Goal: Task Accomplishment & Management: Complete application form

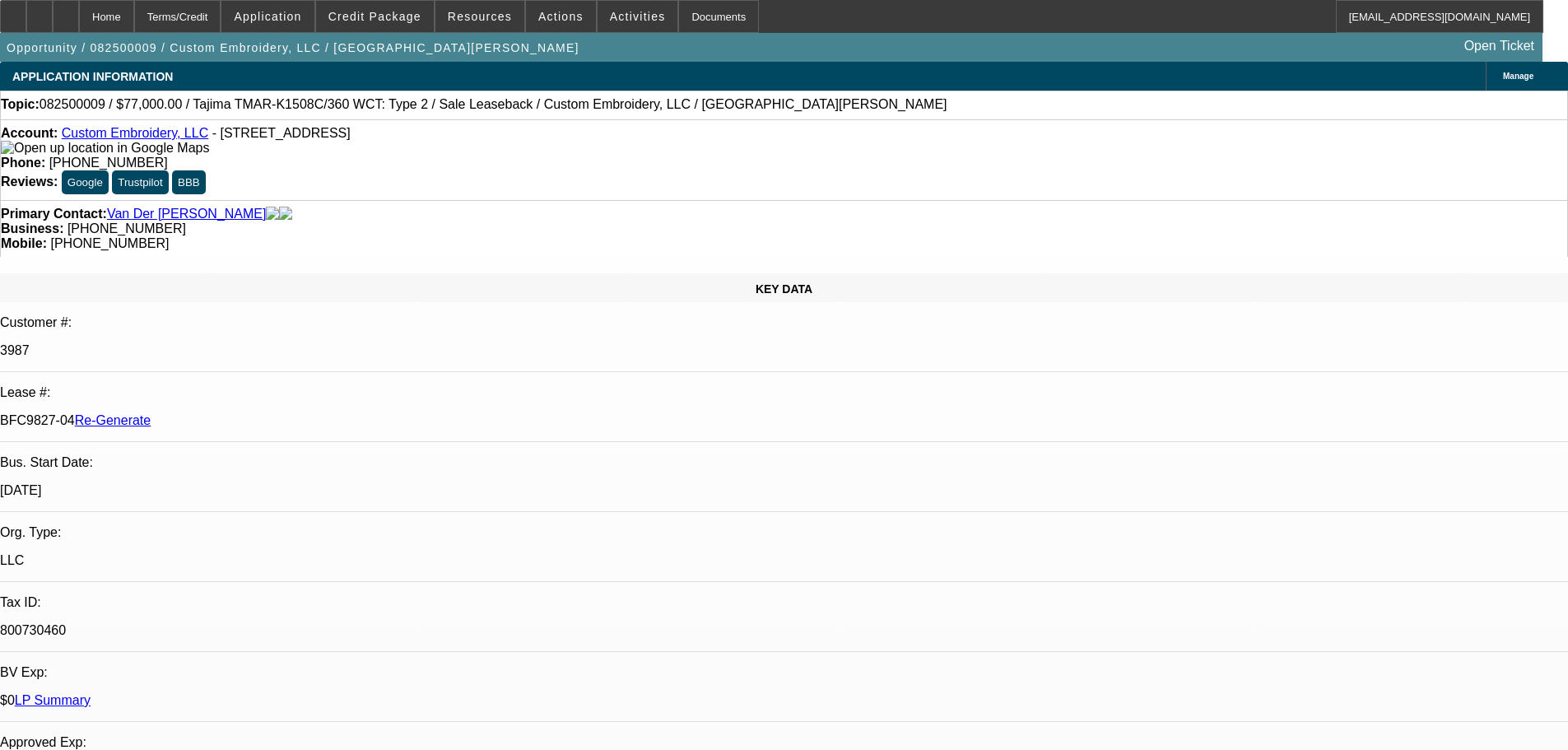
select select "4"
select select "0"
select select "2"
select select "0"
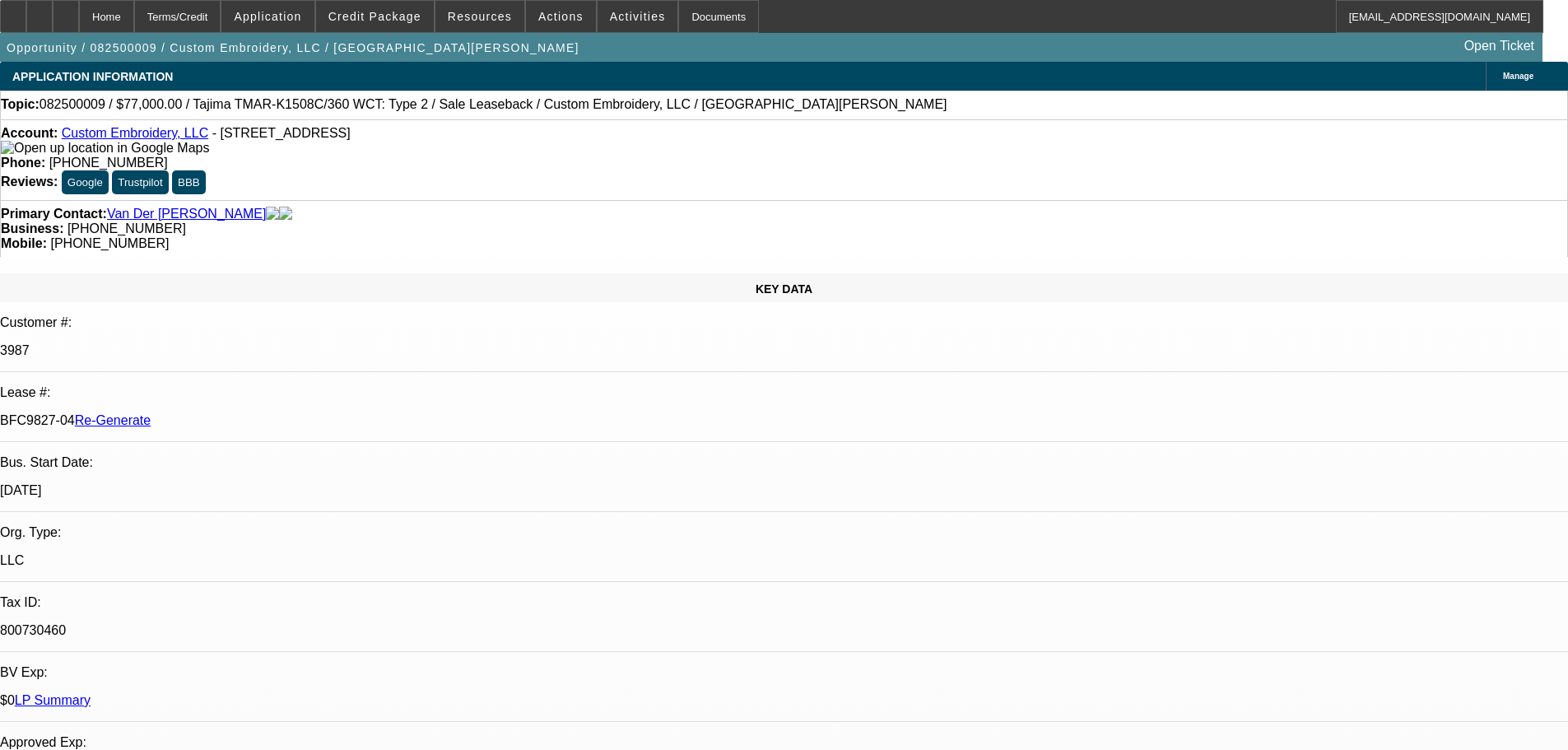
select select "2"
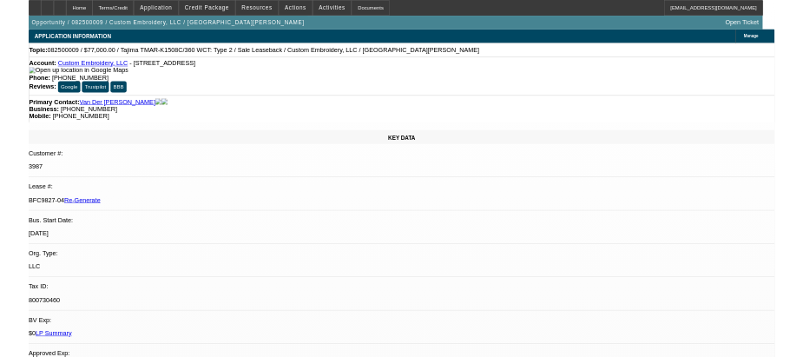
scroll to position [261, 0]
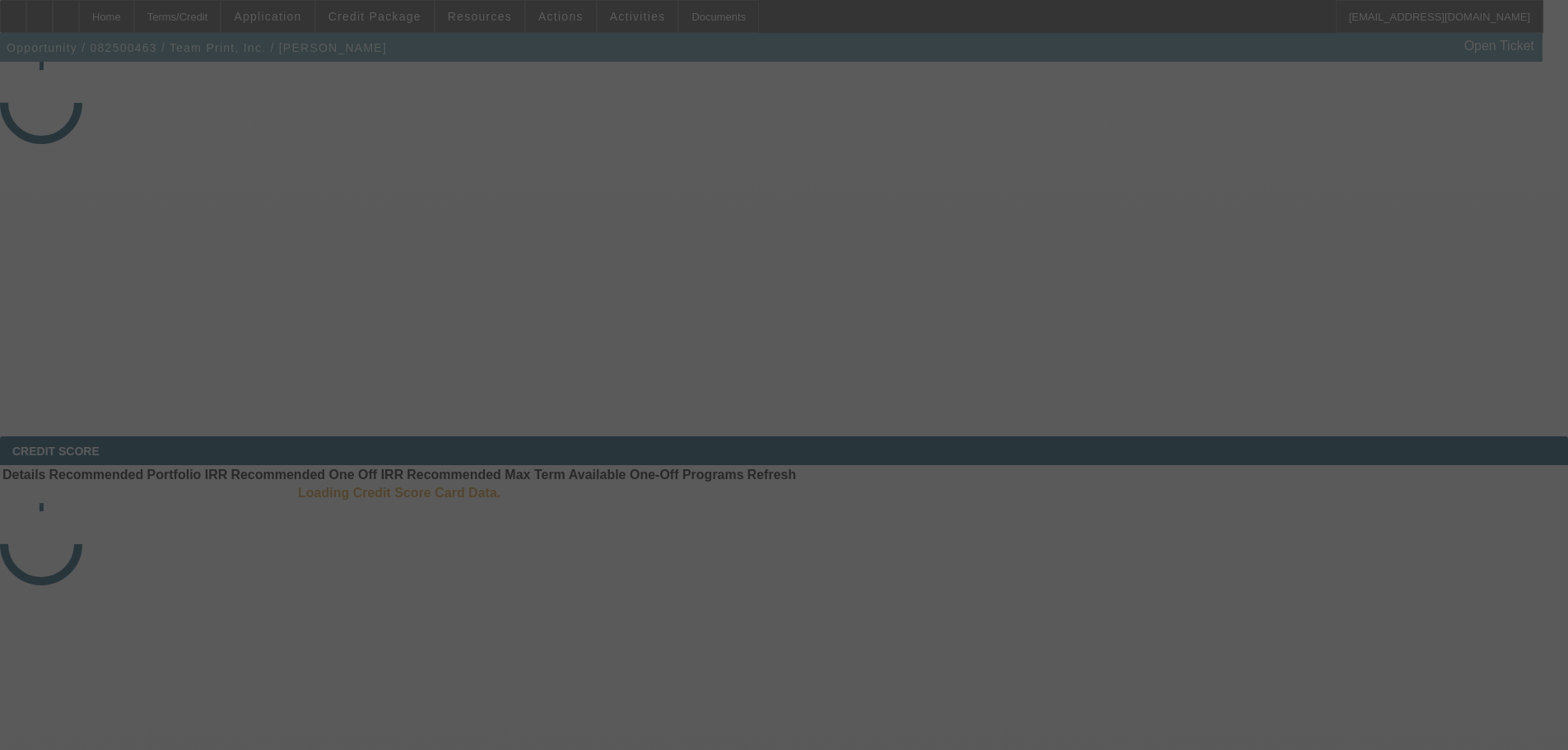
select select "4"
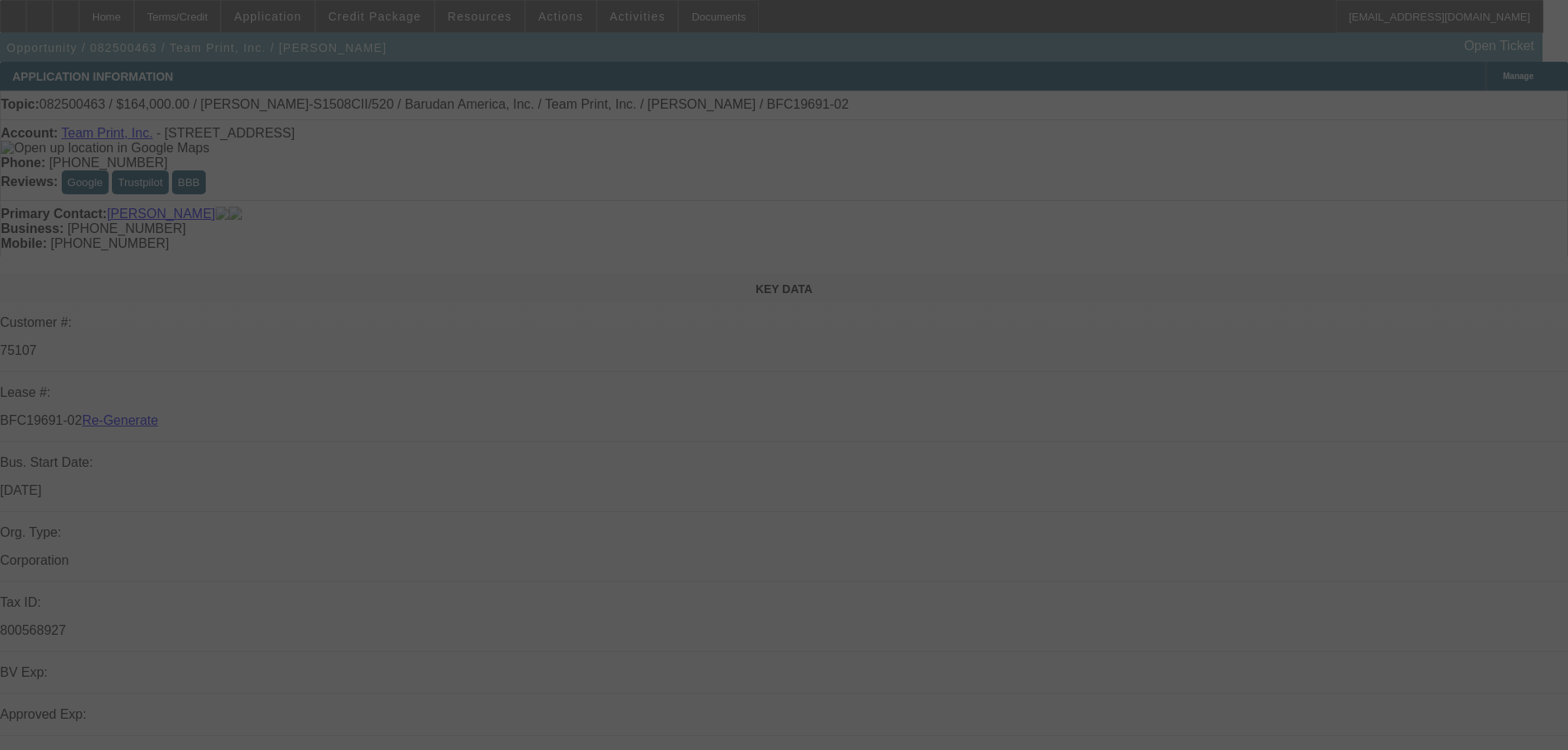
select select "0"
select select "2"
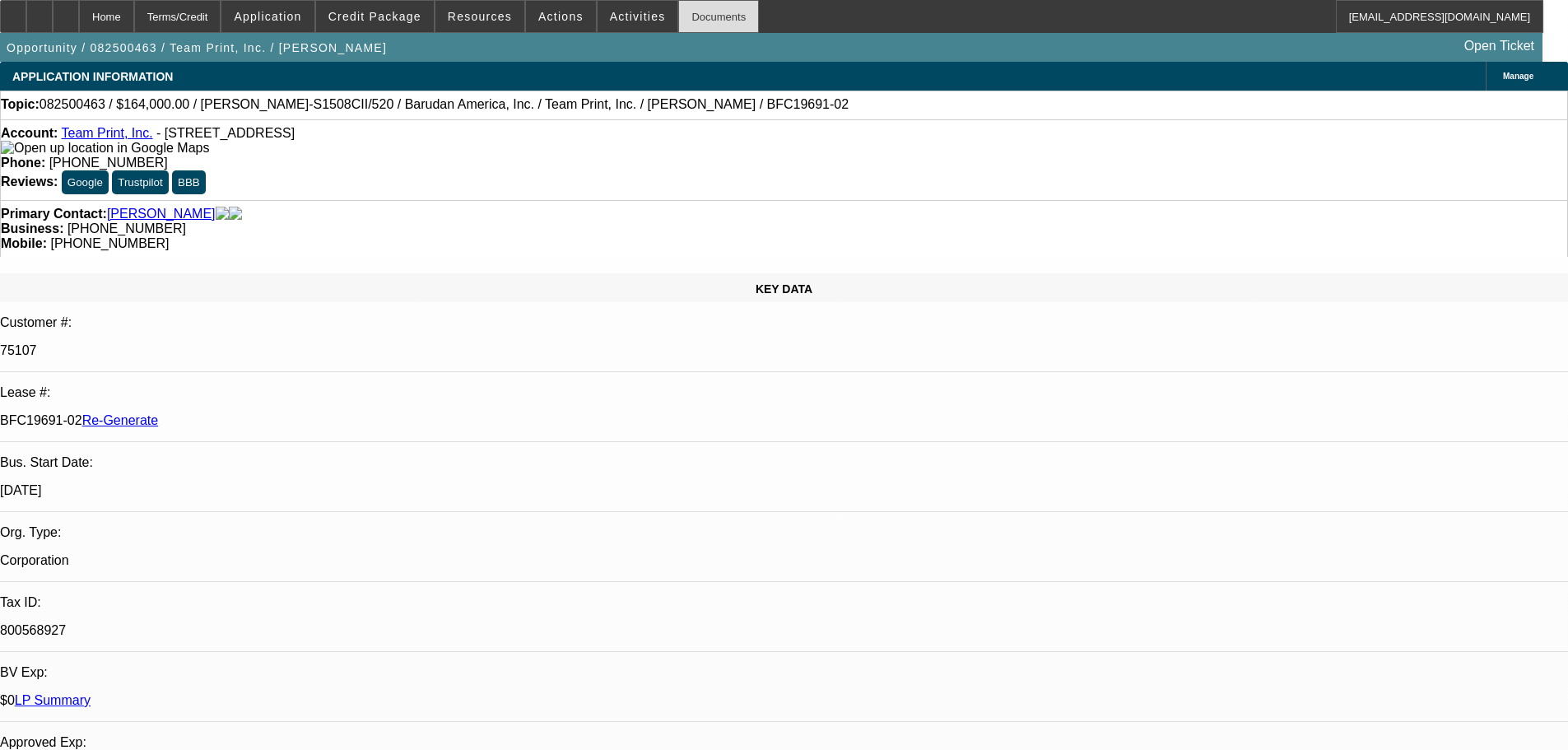
click at [679, 24] on div "Documents" at bounding box center [719, 16] width 81 height 33
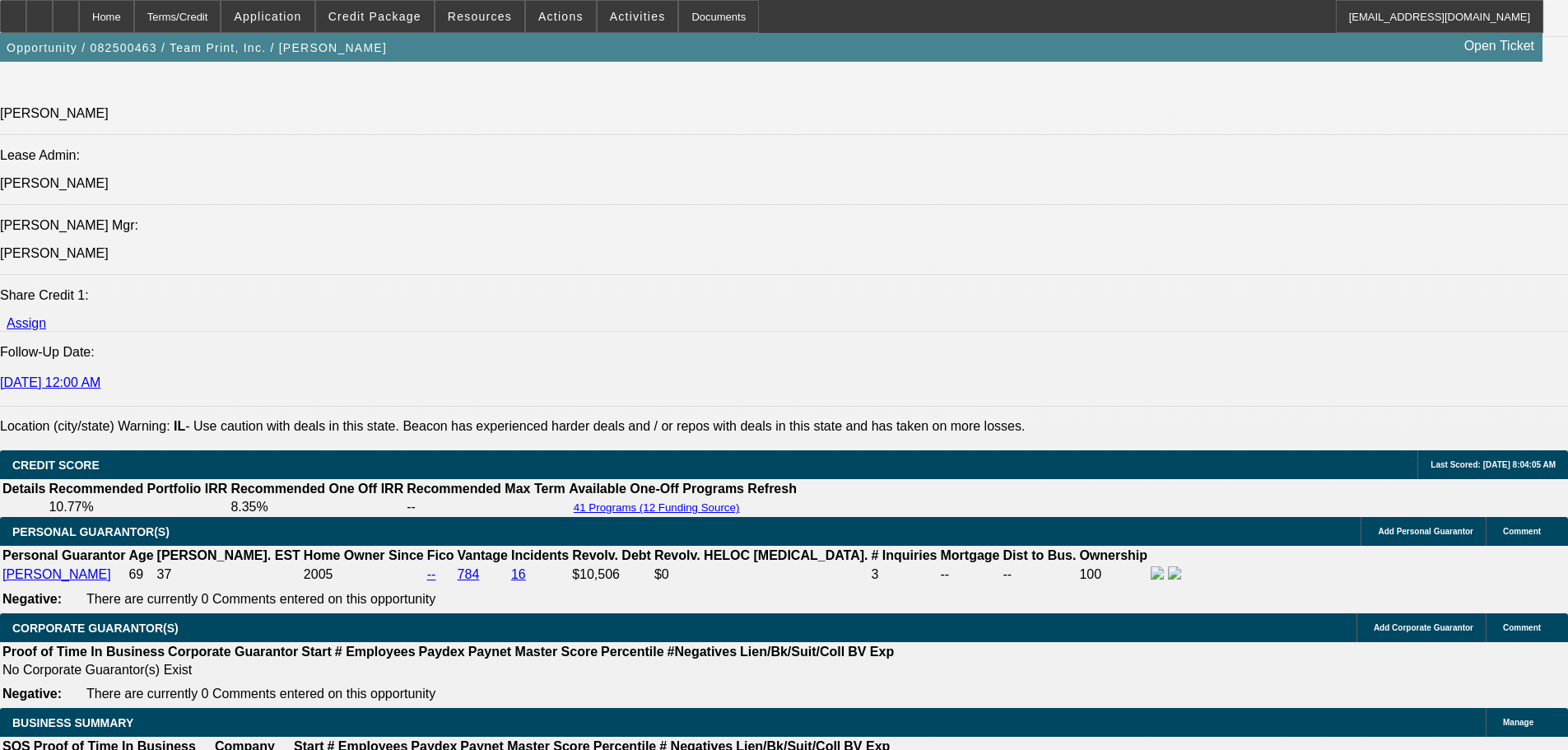
scroll to position [2552, 0]
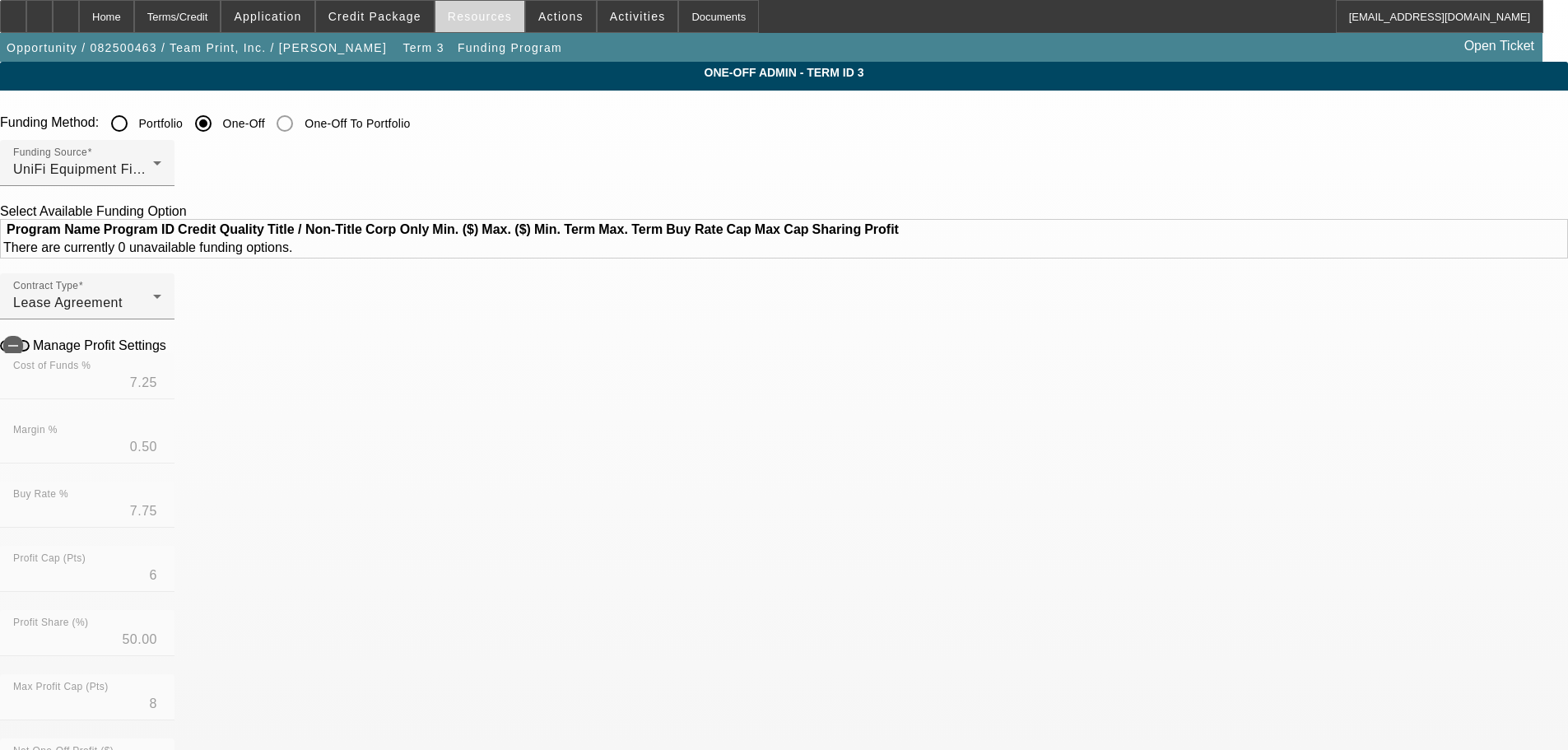
click at [461, 15] on span "Resources" at bounding box center [480, 16] width 64 height 13
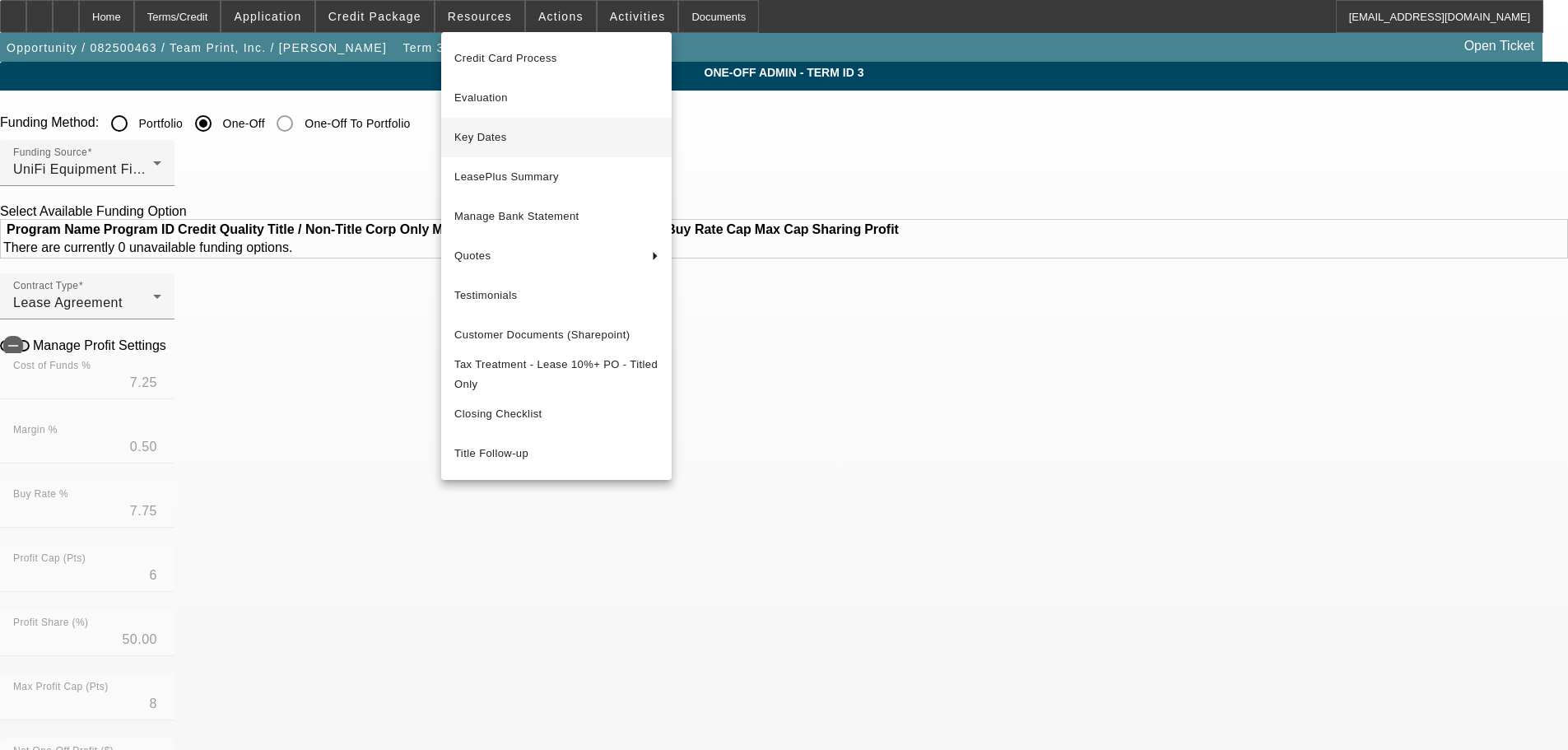
click at [478, 132] on span "Key Dates" at bounding box center [556, 137] width 204 height 20
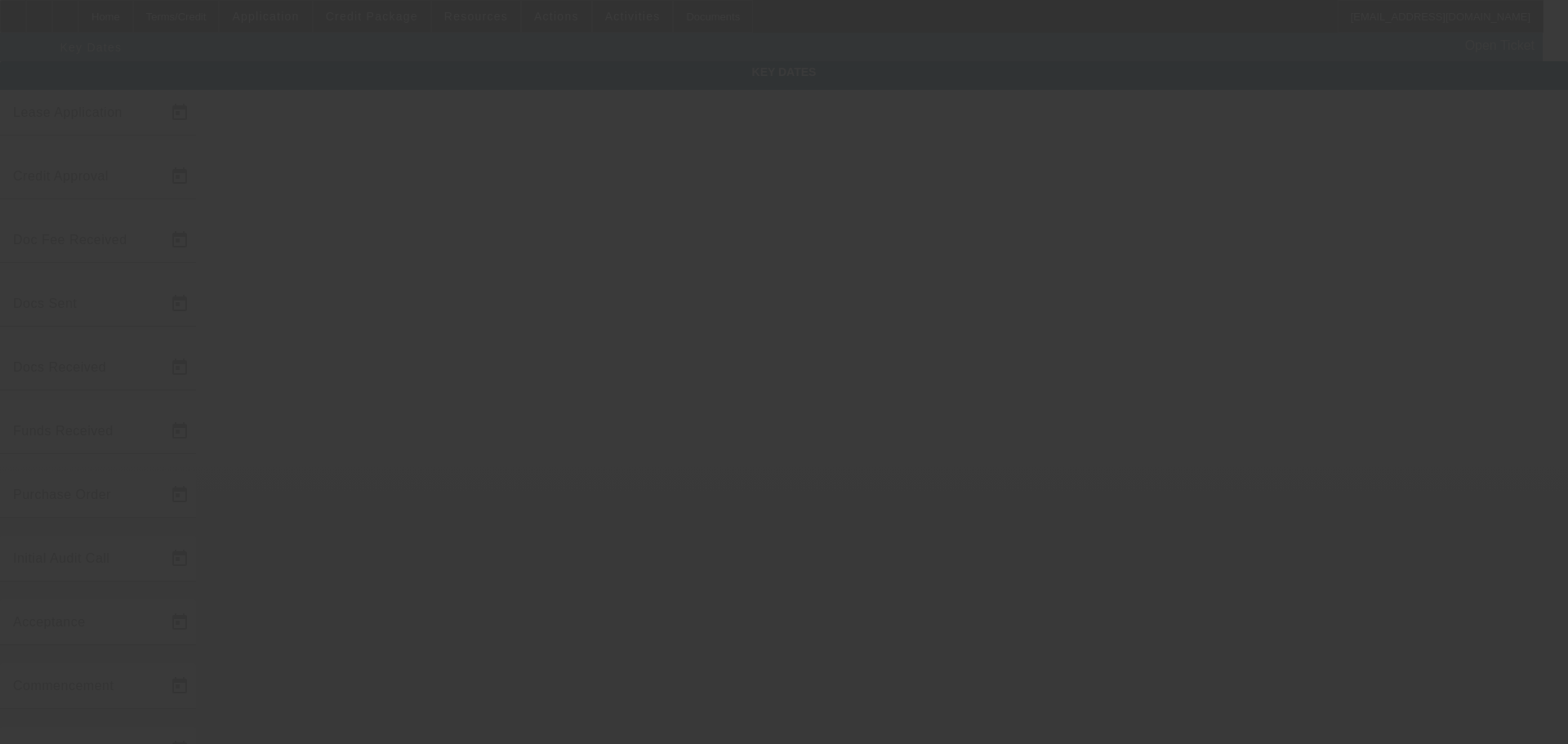
type input "8/18/2025"
type input "8/19/2025"
type input "9/15/2025"
type input "8/27/2025"
type input "9/5/2025"
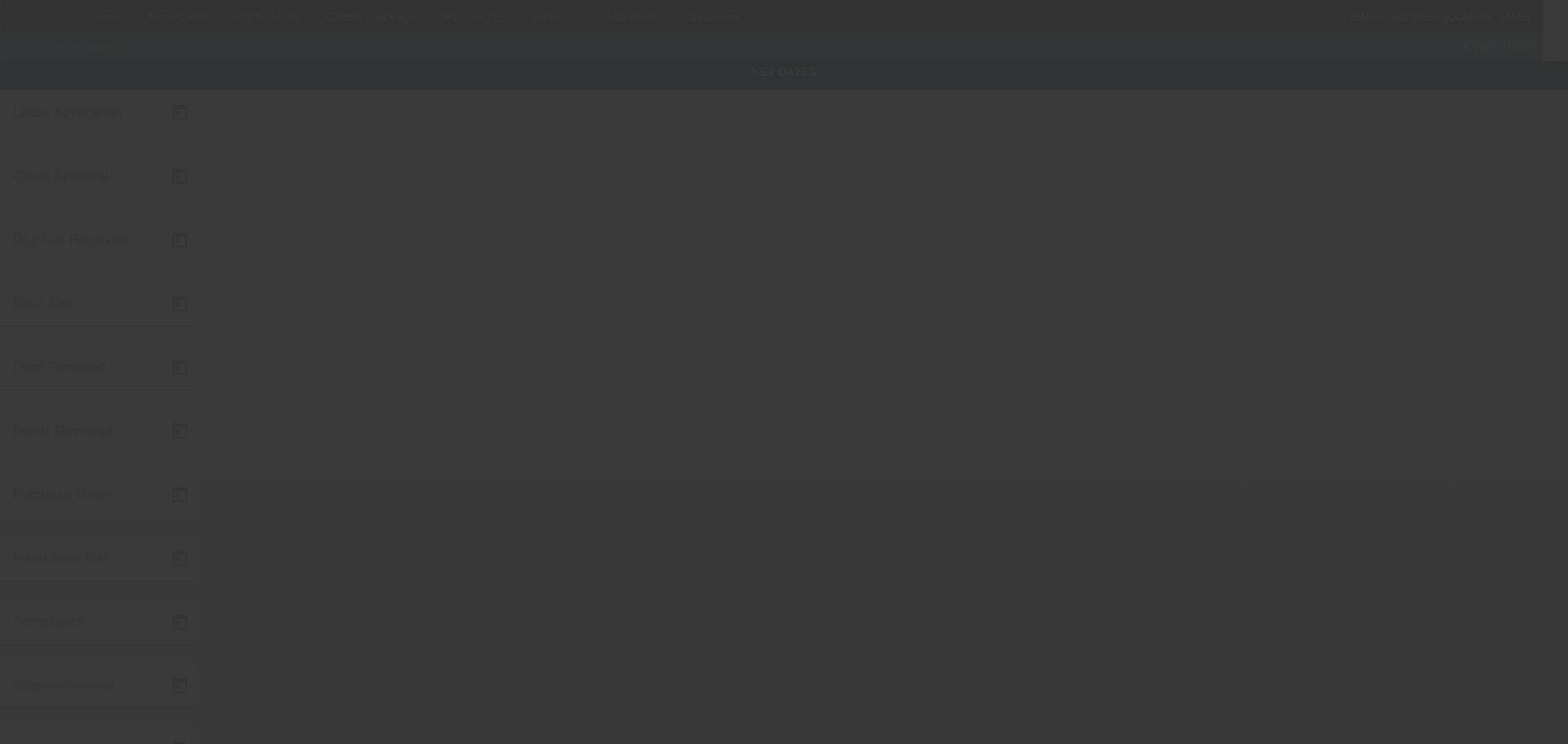
type input "9/15/2025"
type input "9/17/2025"
type input "9/24/2025"
type input "10/1/2025"
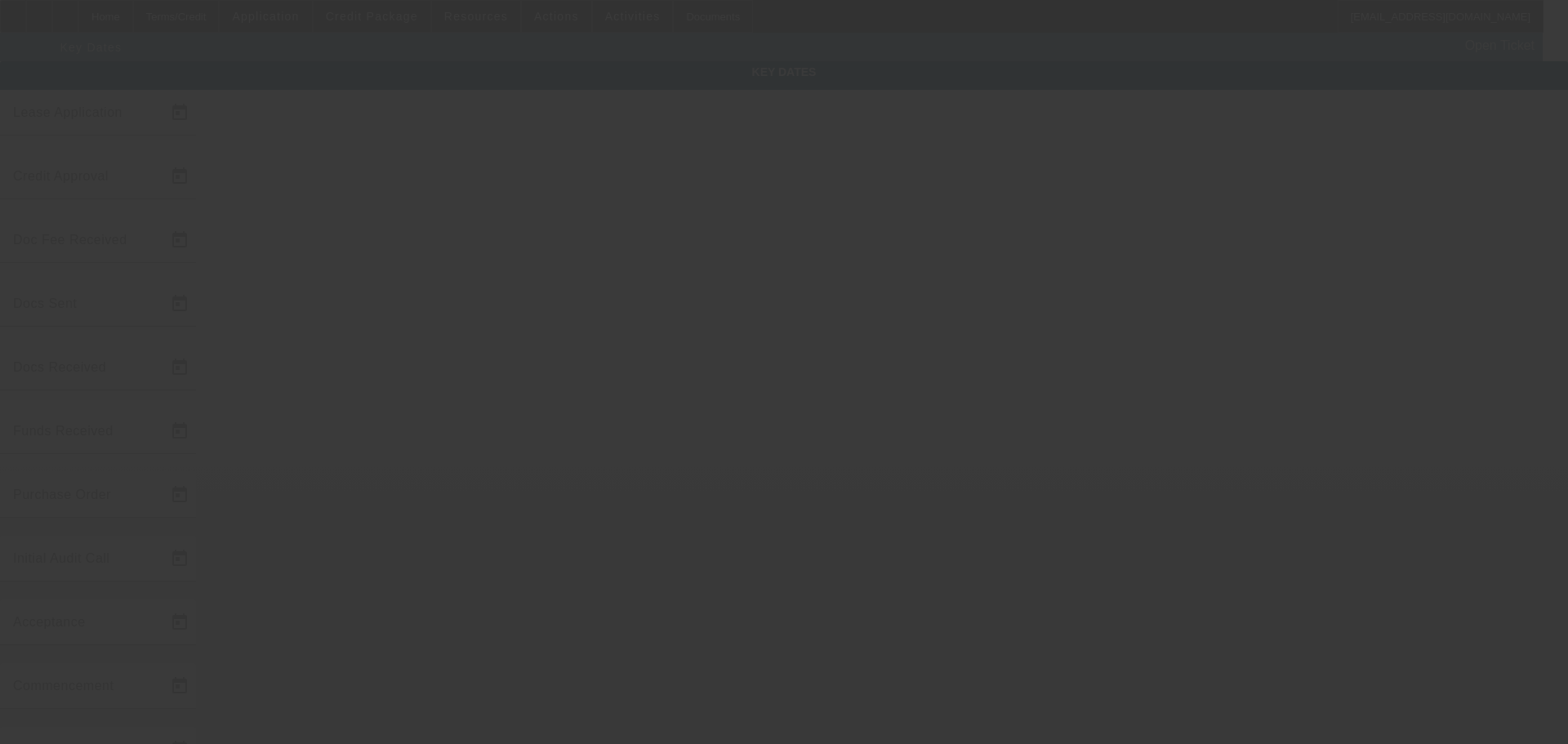
type input "11/1/2025"
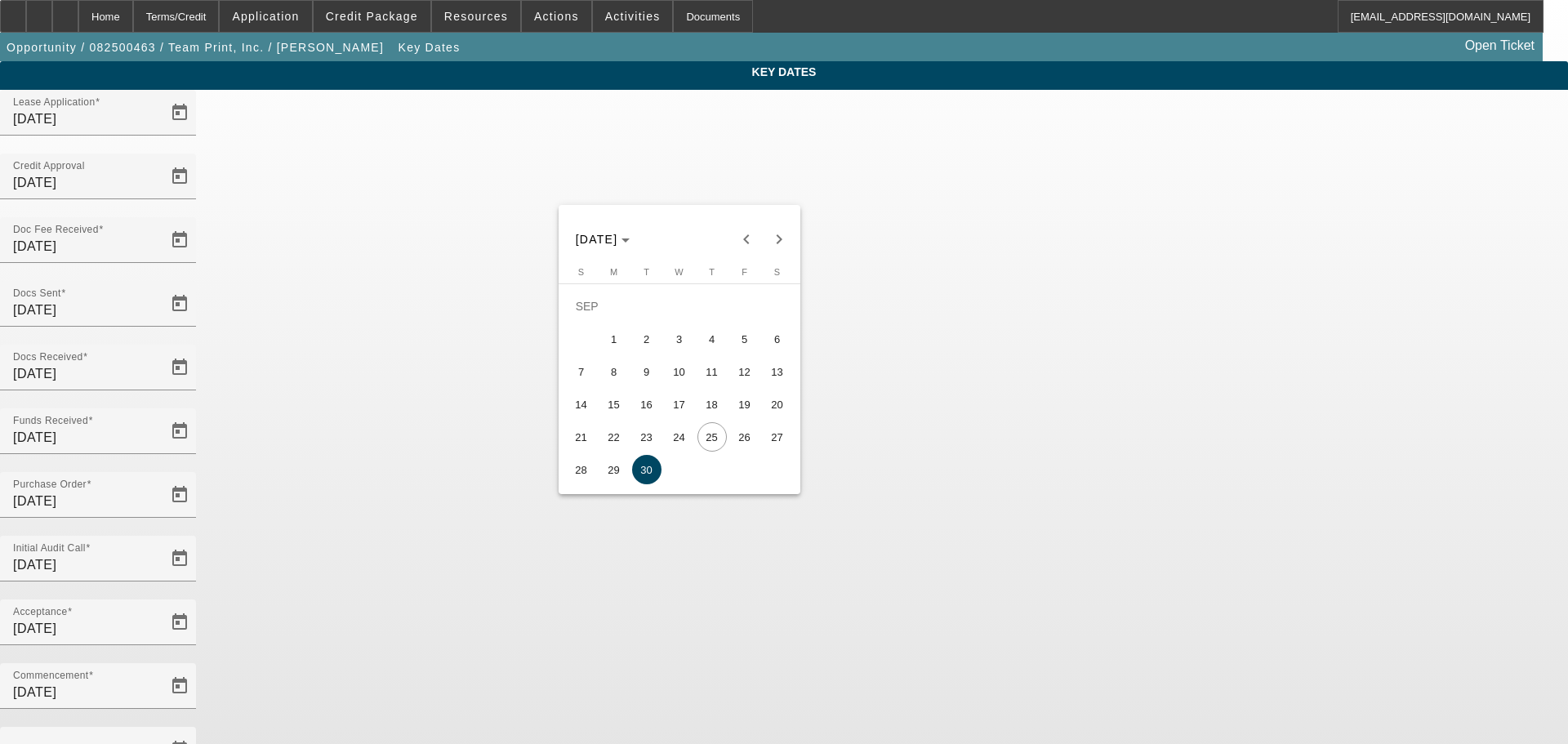
click at [1277, 435] on div at bounding box center [784, 372] width 1568 height 744
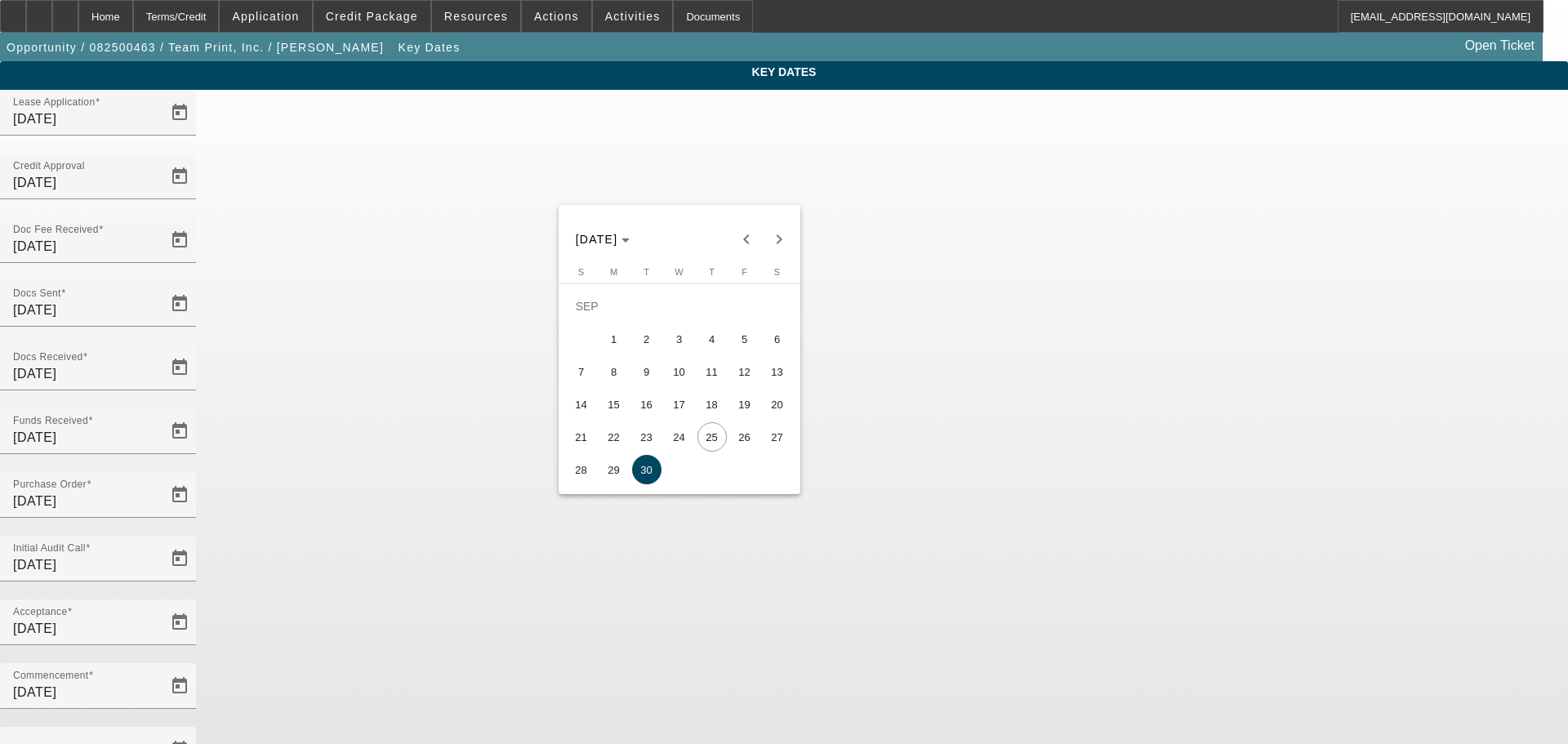
click at [605, 472] on span "29" at bounding box center [613, 469] width 29 height 29
type input "9/29/2025"
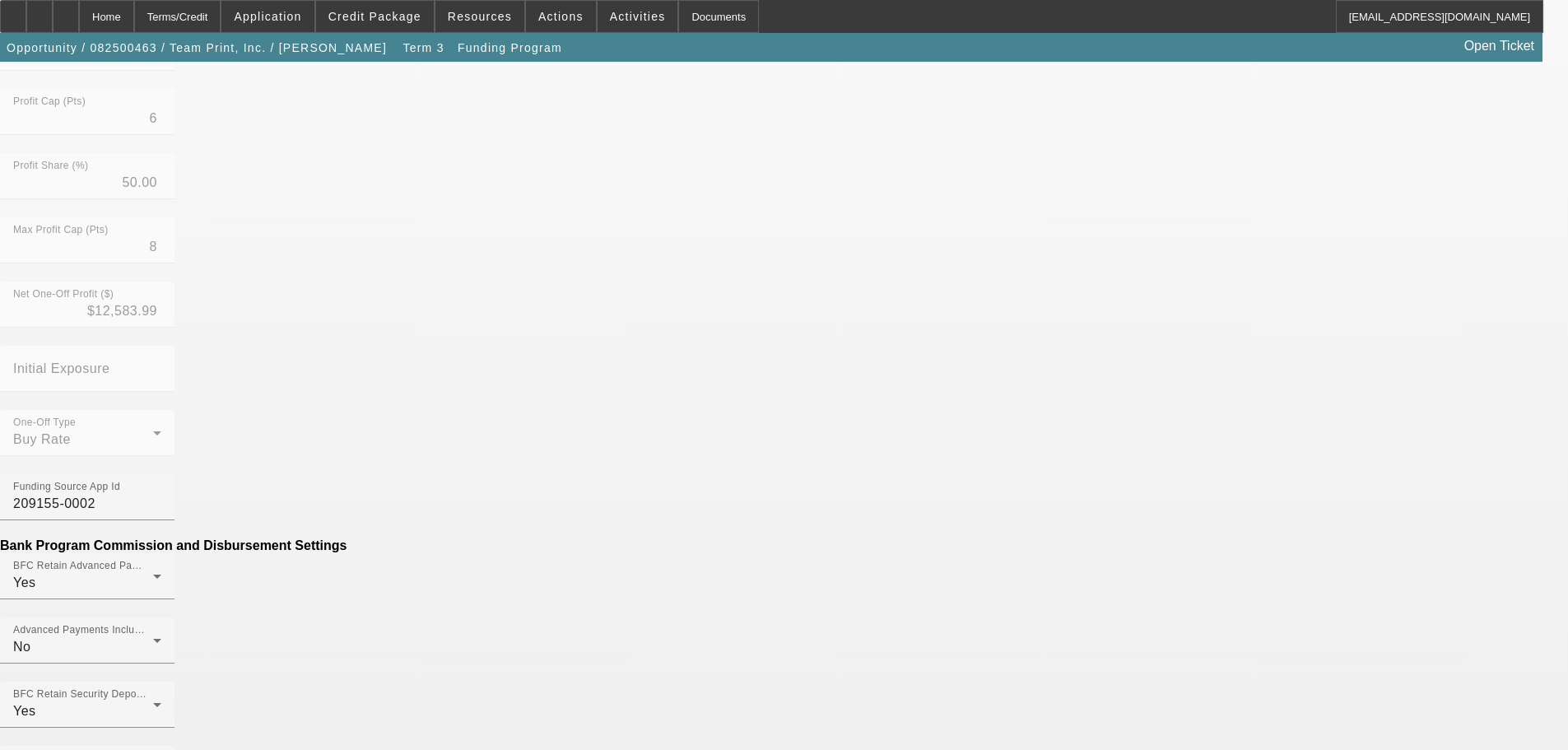
scroll to position [725, 0]
